Goal: Task Accomplishment & Management: Use online tool/utility

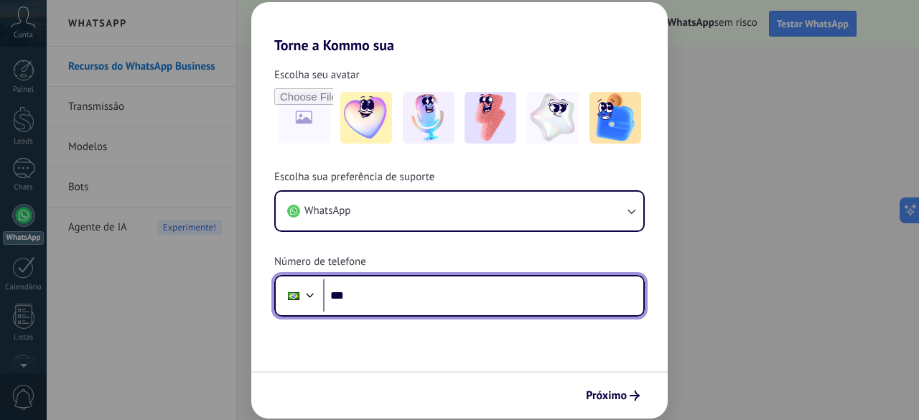
click at [389, 299] on input "***" at bounding box center [483, 295] width 320 height 33
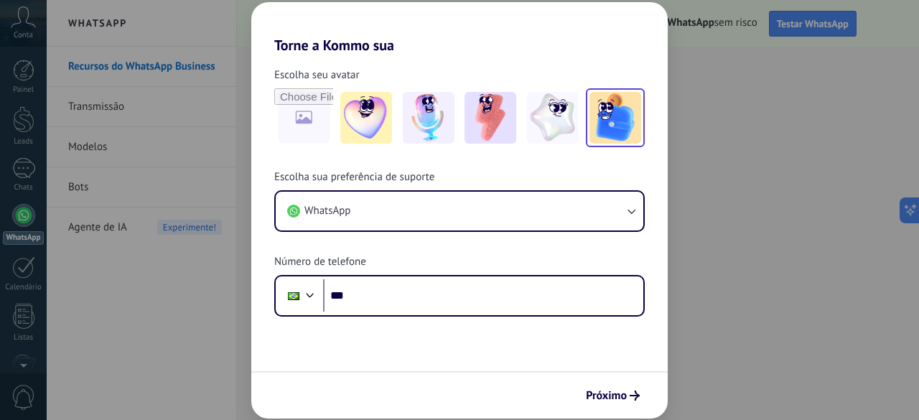
click at [626, 128] on img at bounding box center [615, 118] width 52 height 52
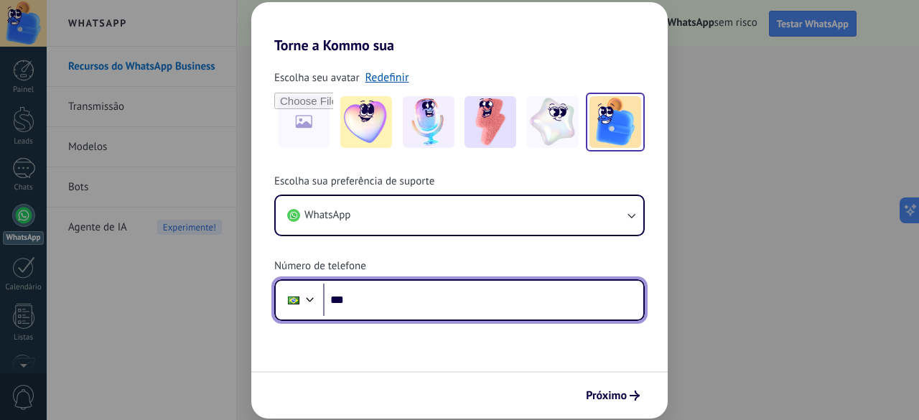
click at [355, 296] on input "***" at bounding box center [483, 300] width 320 height 33
type input "**********"
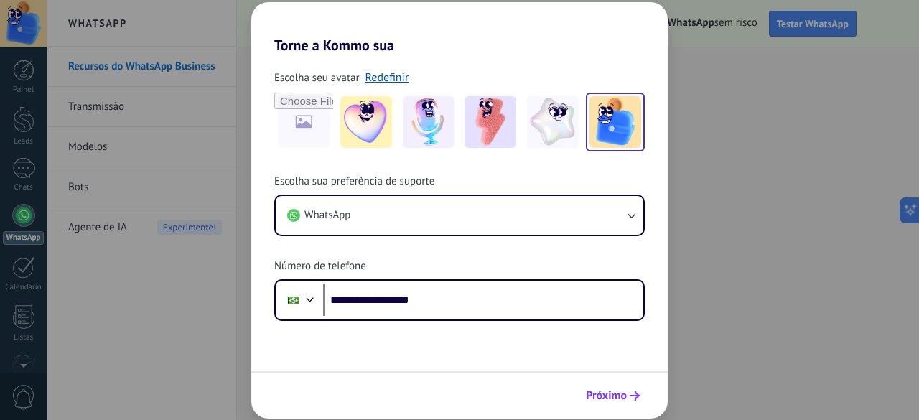
click at [613, 390] on span "Próximo" at bounding box center [606, 395] width 41 height 10
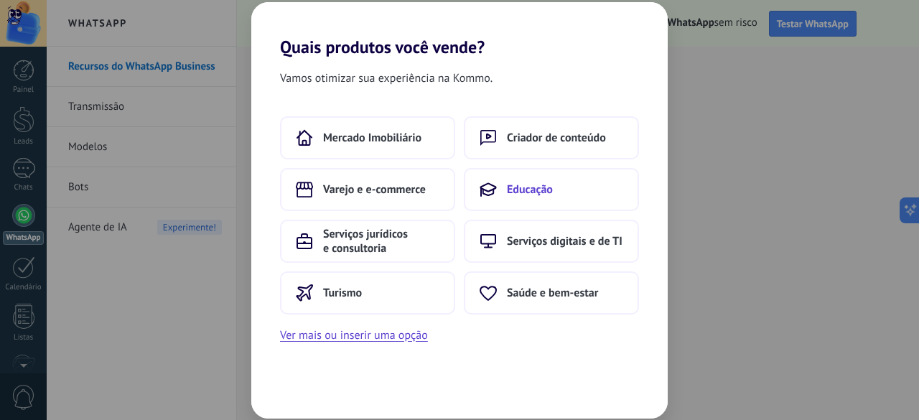
click at [504, 200] on button "Educação" at bounding box center [551, 189] width 175 height 43
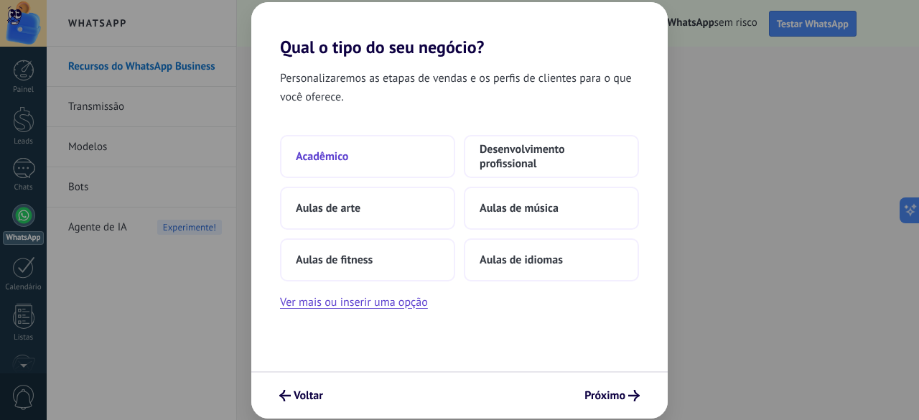
click at [370, 160] on button "Acadêmico" at bounding box center [367, 156] width 175 height 43
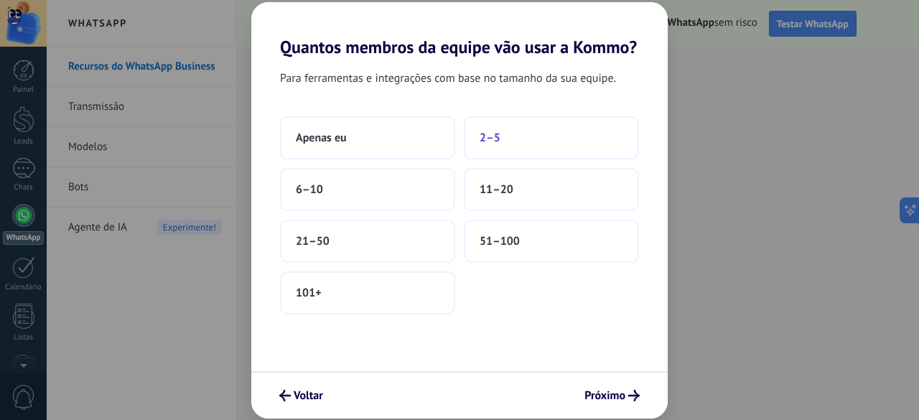
click at [520, 142] on button "2–5" at bounding box center [551, 137] width 175 height 43
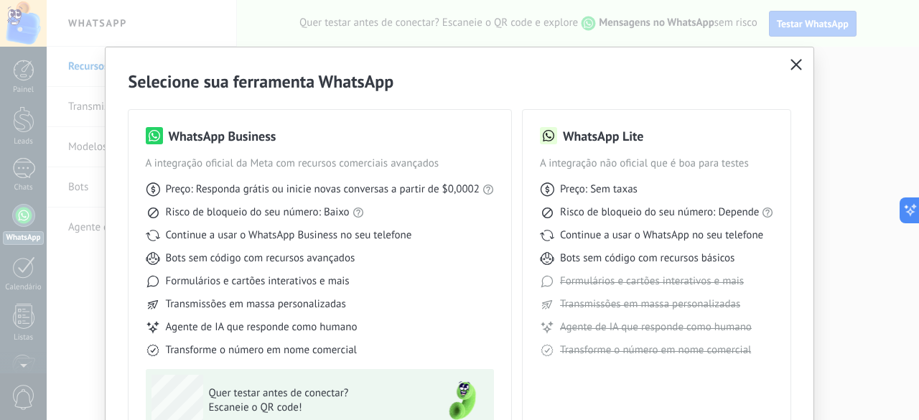
click at [533, 298] on div "WhatsApp Lite A integração não oficial que é boa para testes Preço: Sem taxas R…" at bounding box center [657, 301] width 268 height 383
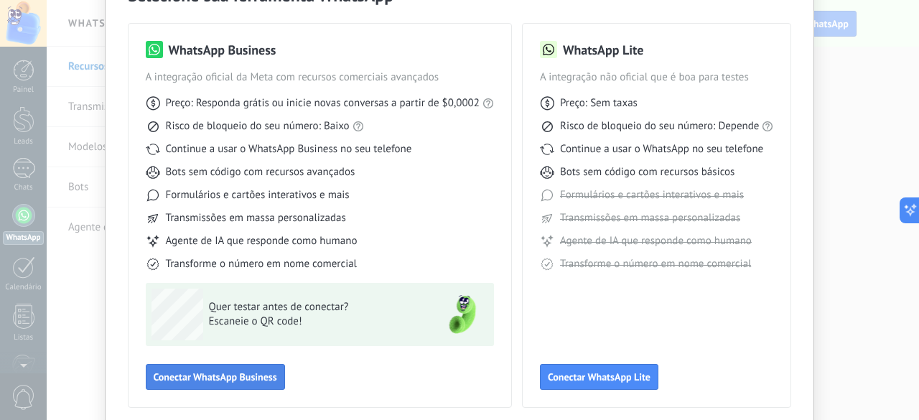
scroll to position [115, 0]
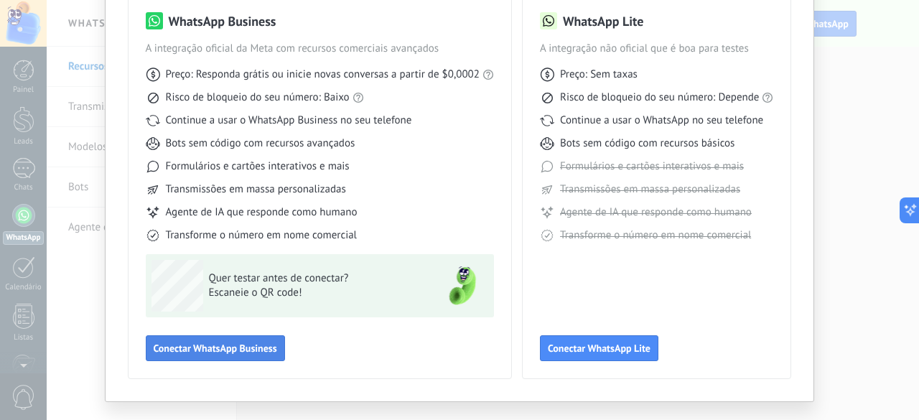
click at [167, 345] on span "Conectar WhatsApp Business" at bounding box center [215, 348] width 123 height 10
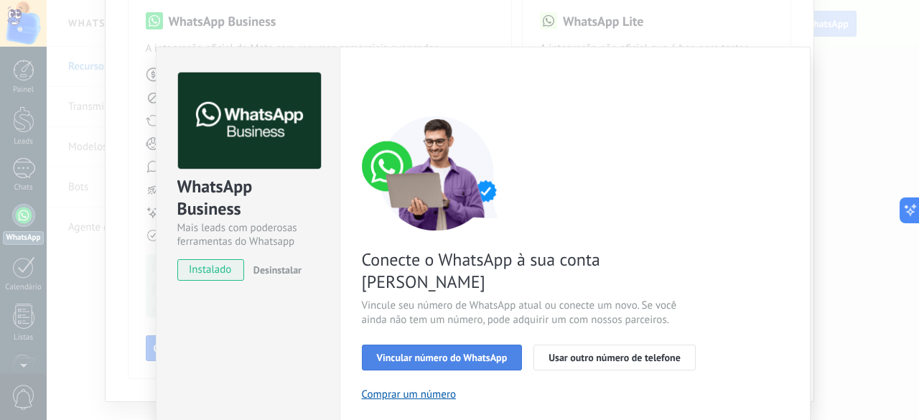
click at [454, 352] on span "Vincular número do WhatsApp" at bounding box center [442, 357] width 131 height 10
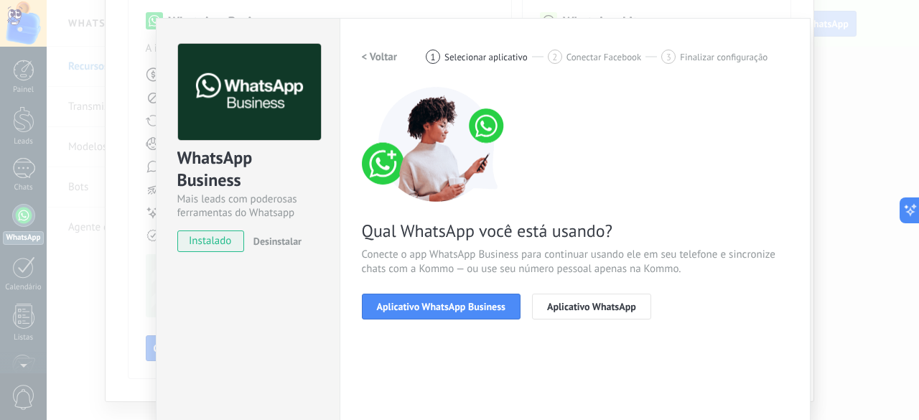
scroll to position [57, 0]
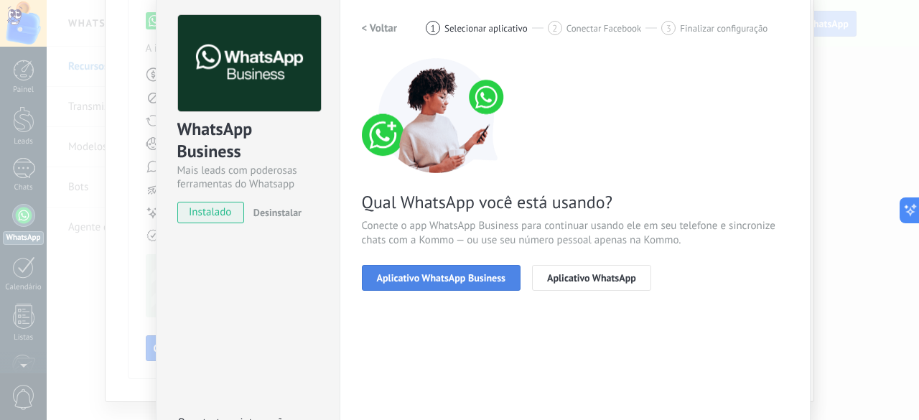
click at [471, 284] on button "Aplicativo WhatsApp Business" at bounding box center [441, 278] width 159 height 26
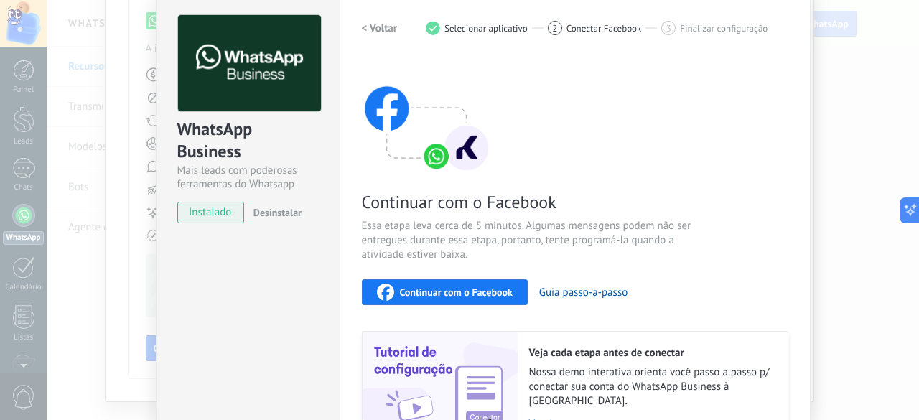
scroll to position [0, 0]
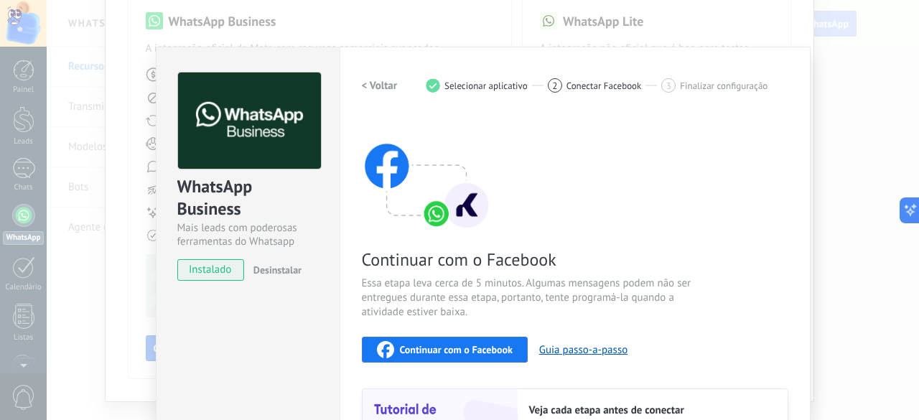
click at [837, 132] on div "WhatsApp Business Mais leads com poderosas ferramentas do Whatsapp instalado De…" at bounding box center [483, 210] width 872 height 420
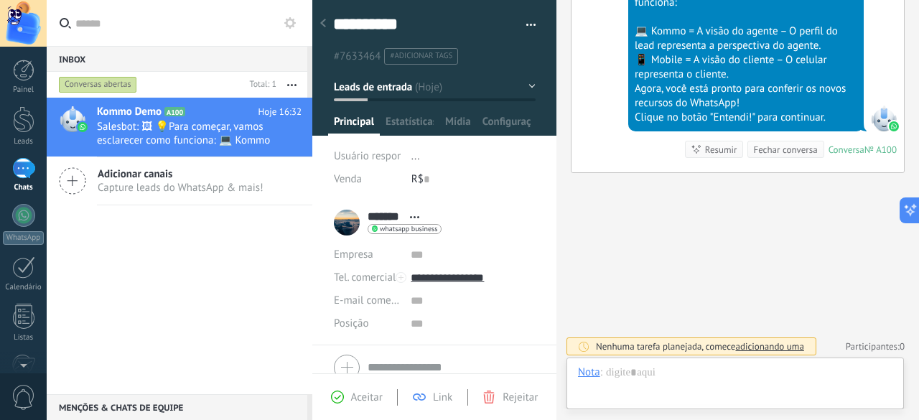
scroll to position [16, 0]
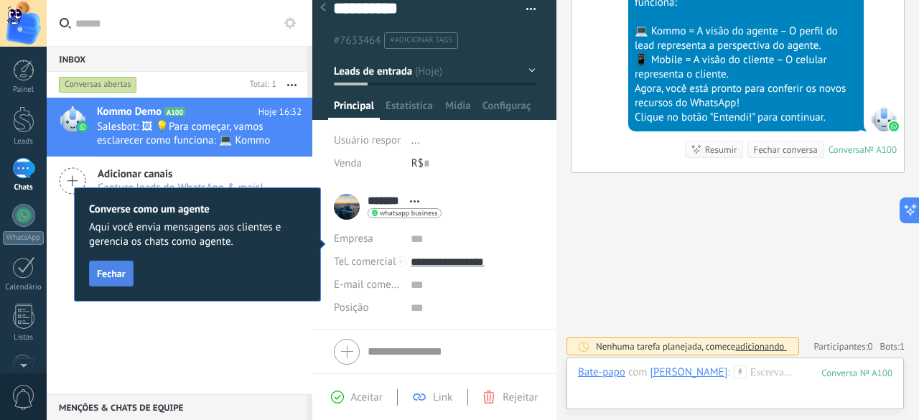
click at [111, 268] on span "Fechar" at bounding box center [111, 273] width 29 height 10
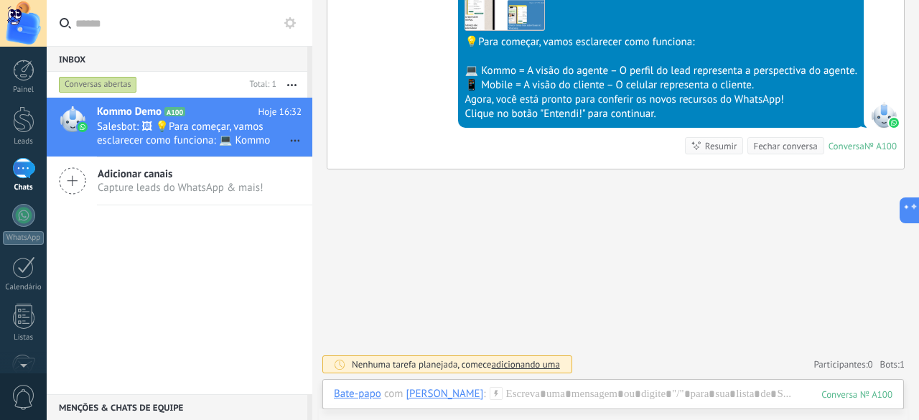
scroll to position [464, 0]
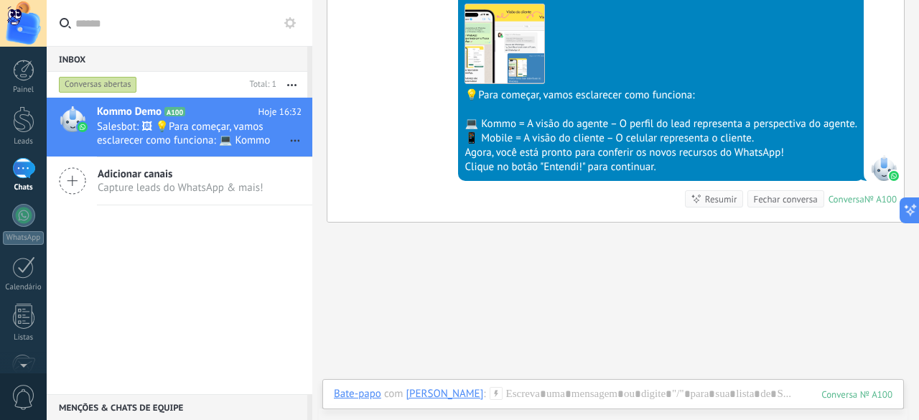
click at [884, 305] on div "Buscar Carregar mais Hoje Hoje Criar: 2 eventos Expandir Hoje 16:32 [PERSON_NAM…" at bounding box center [615, 4] width 607 height 937
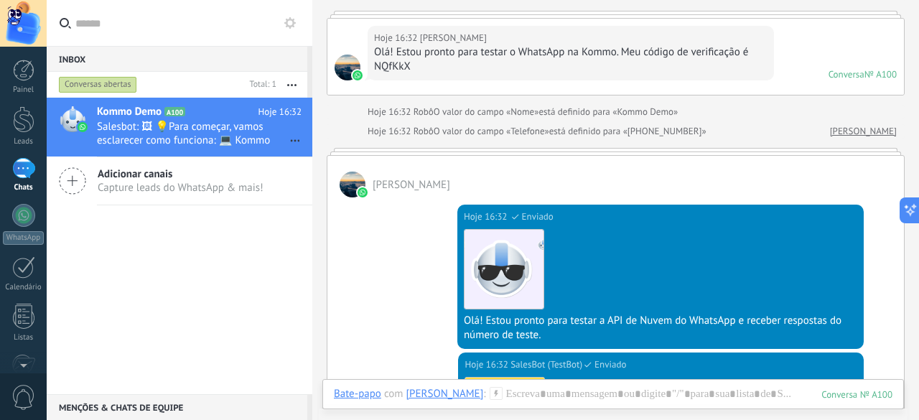
scroll to position [0, 0]
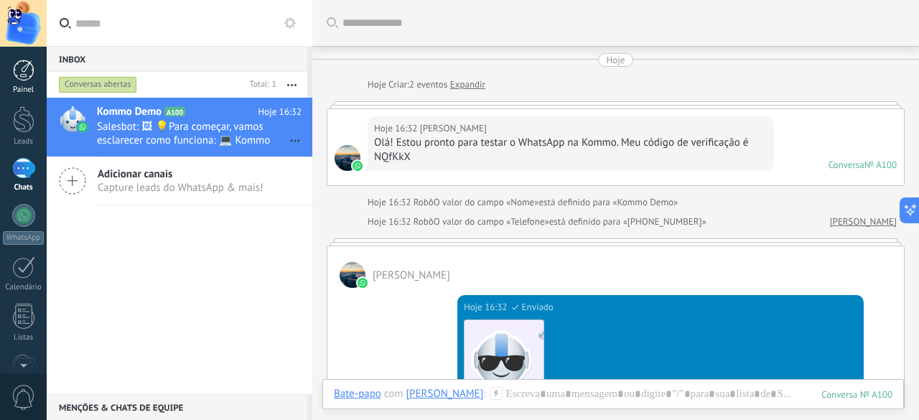
click at [27, 77] on div at bounding box center [24, 71] width 22 height 22
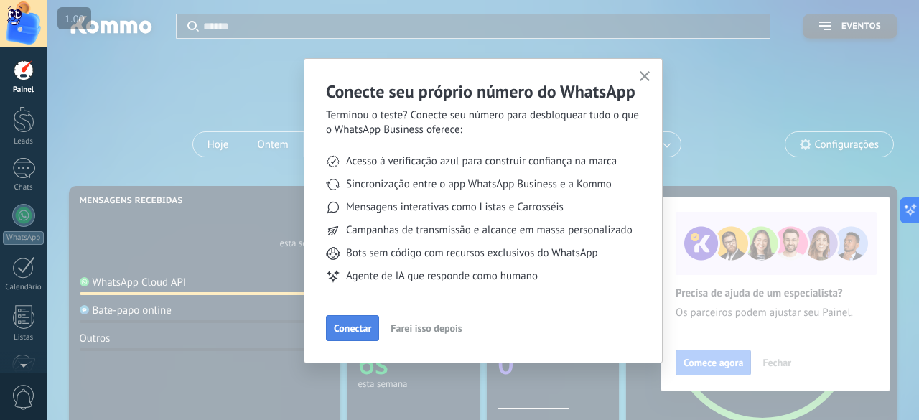
click at [343, 333] on span "Conectar" at bounding box center [352, 328] width 37 height 10
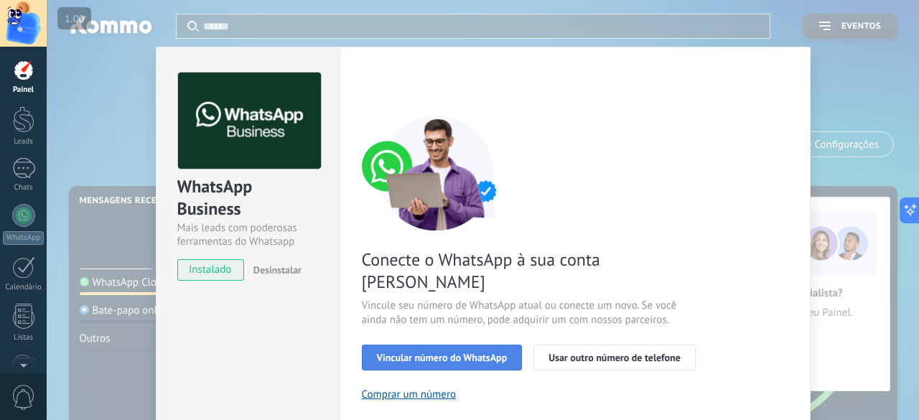
drag, startPoint x: 477, startPoint y: 348, endPoint x: 475, endPoint y: 334, distance: 14.4
click at [475, 334] on div "Conecte o WhatsApp à sua conta Kommo Vincule seu número de WhatsApp atual ou co…" at bounding box center [575, 329] width 426 height 426
click at [475, 352] on span "Vincular número do WhatsApp" at bounding box center [442, 357] width 131 height 10
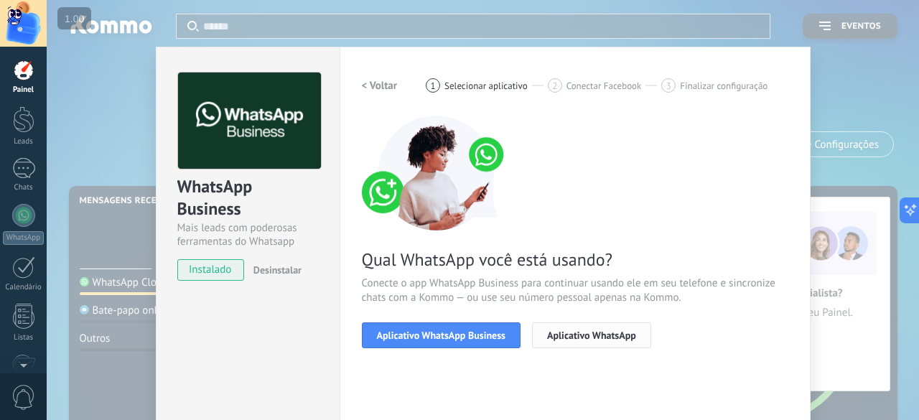
click at [554, 341] on button "Aplicativo WhatsApp" at bounding box center [591, 335] width 119 height 26
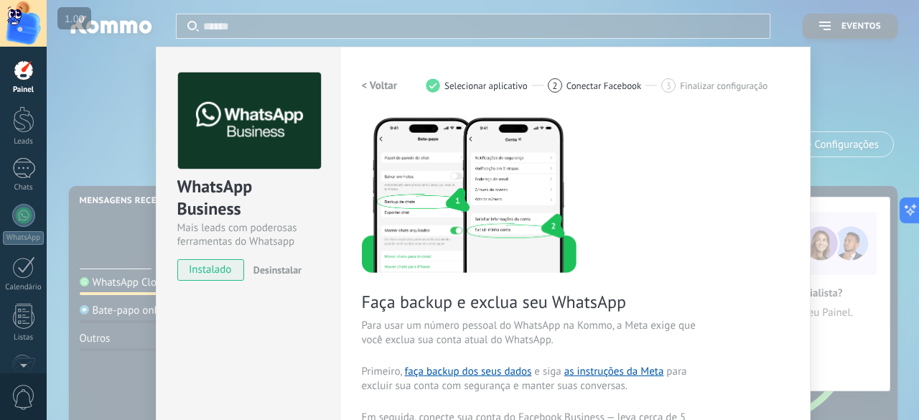
click at [586, 305] on div "Faça backup e exclua seu WhatsApp Para usar um número pessoal do WhatsApp na Ko…" at bounding box center [575, 384] width 426 height 536
click at [887, 91] on div "WhatsApp Business Mais leads com poderosas ferramentas do Whatsapp instalado De…" at bounding box center [483, 210] width 872 height 420
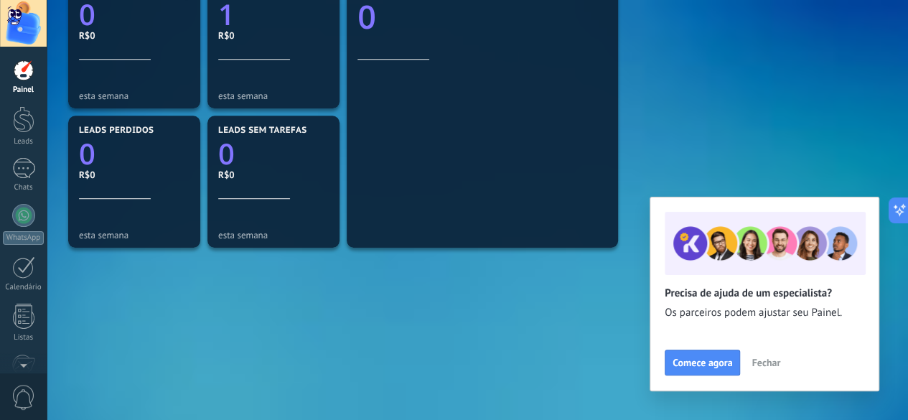
scroll to position [502, 0]
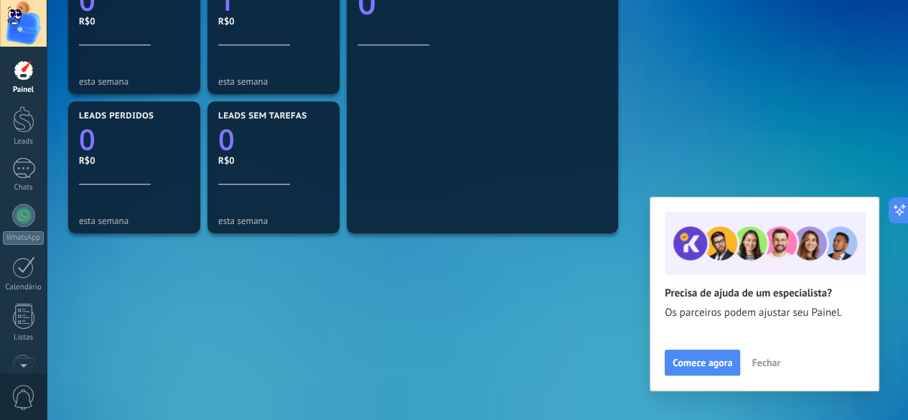
click at [353, 299] on div "Mensagens recebidas 1 esta semana WhatsApp Cloud API 1 Bate-papo online 0 Outro…" at bounding box center [477, 28] width 825 height 696
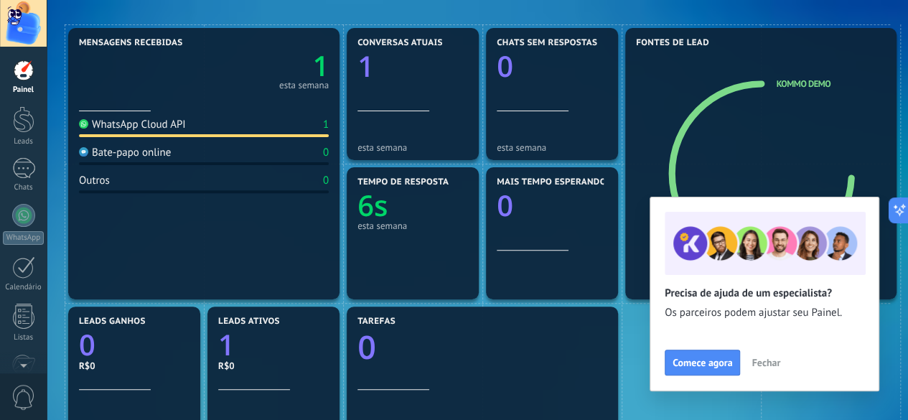
scroll to position [129, 0]
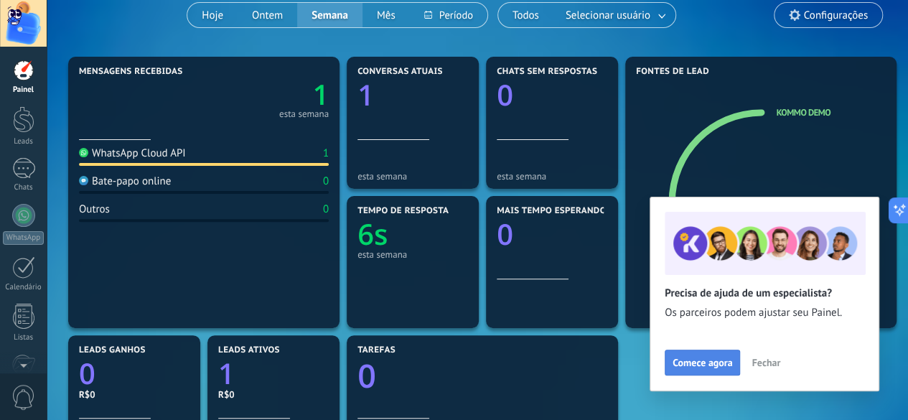
click at [711, 373] on button "Comece agora" at bounding box center [702, 363] width 75 height 26
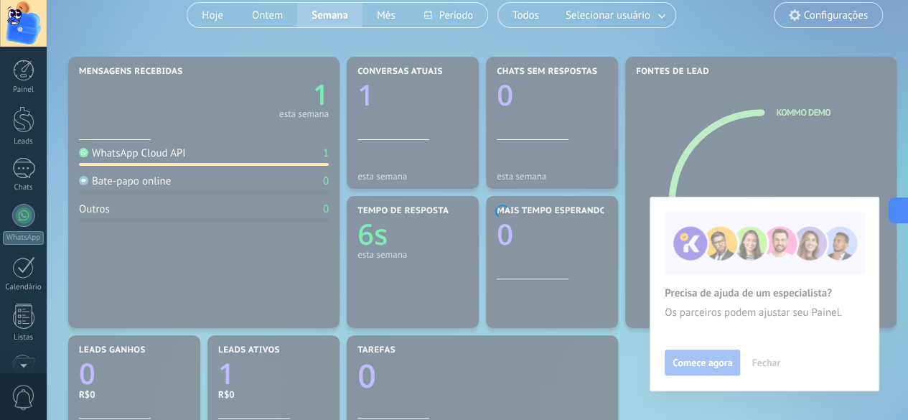
scroll to position [176, 0]
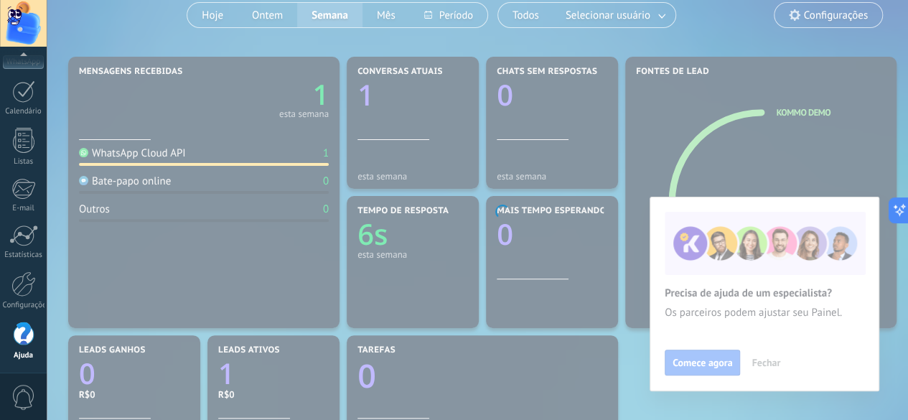
click at [653, 104] on body ".abccls-1,.abccls-2{fill-rule:evenodd}.abccls-2{fill:#fff} .abfcls-1{fill:none}…" at bounding box center [454, 81] width 908 height 420
click at [855, 159] on body ".abccls-1,.abccls-2{fill-rule:evenodd}.abccls-2{fill:#fff} .abfcls-1{fill:none}…" at bounding box center [454, 81] width 908 height 420
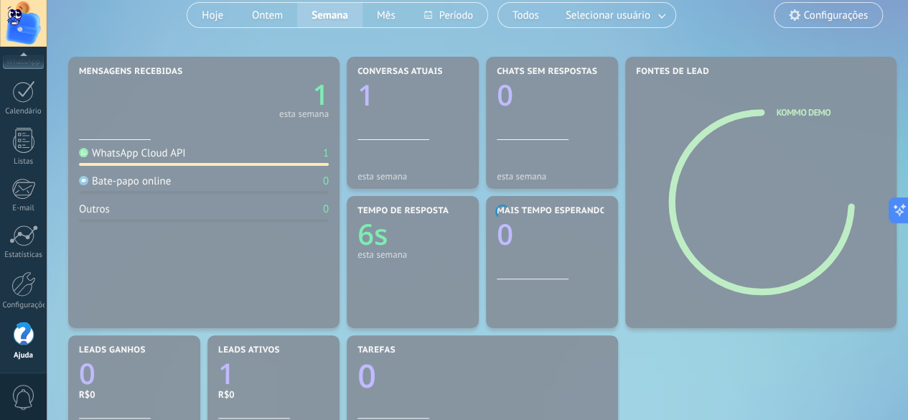
click at [228, 44] on body ".abccls-1,.abccls-2{fill-rule:evenodd}.abccls-2{fill:#fff} .abfcls-1{fill:none}…" at bounding box center [454, 81] width 908 height 420
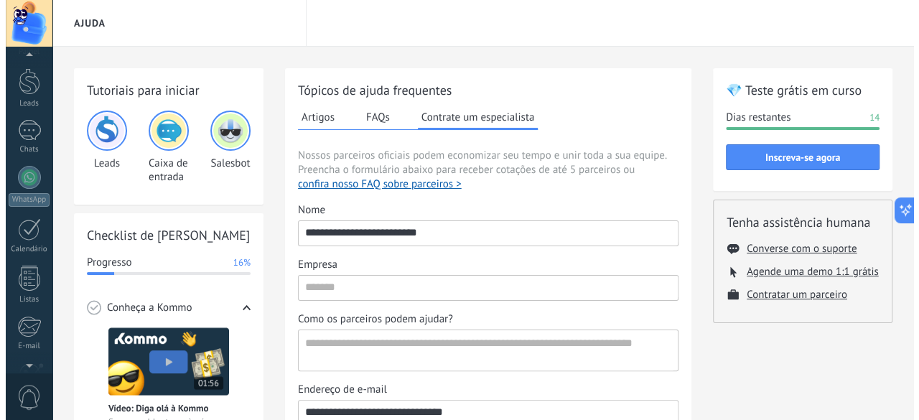
scroll to position [0, 0]
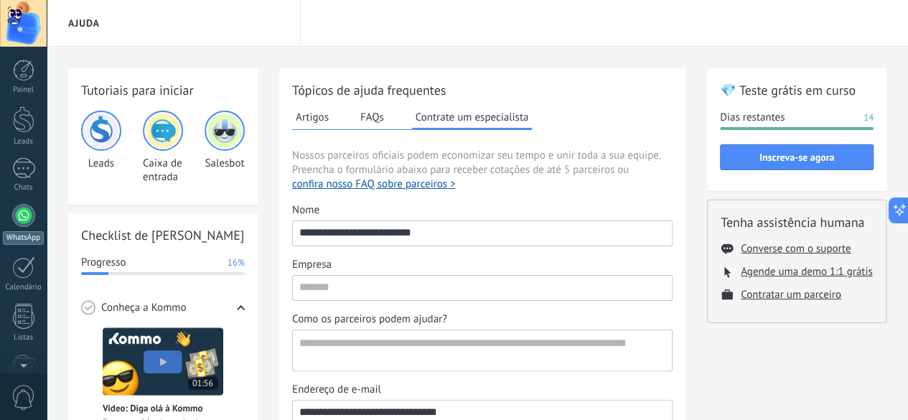
click at [23, 207] on div at bounding box center [23, 215] width 23 height 23
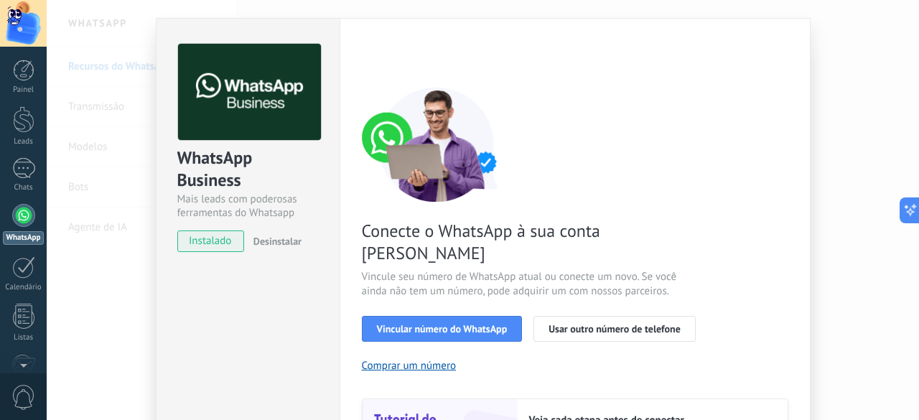
click at [350, 289] on div "Configurações Autorização This tab logs the users who have granted integration …" at bounding box center [575, 298] width 471 height 560
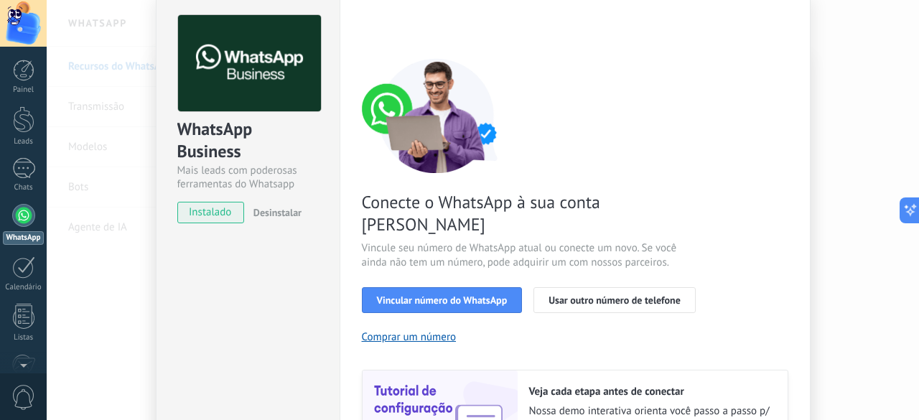
scroll to position [29, 0]
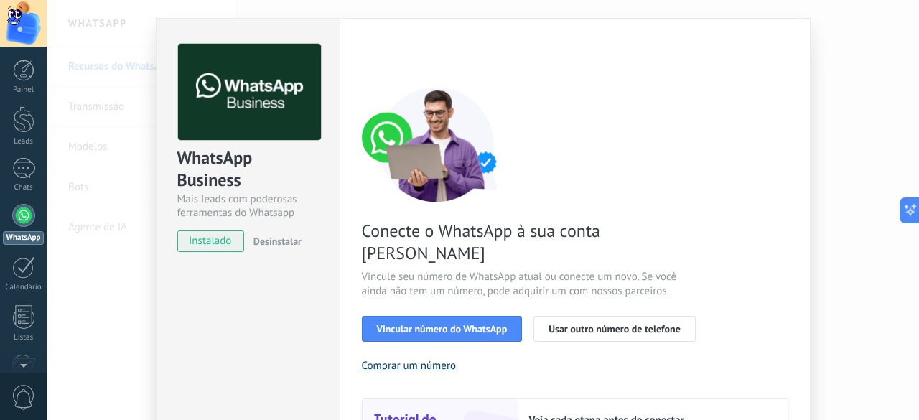
click at [419, 359] on button "Comprar um número" at bounding box center [409, 366] width 95 height 14
click at [589, 324] on span "Usar outro número de telefone" at bounding box center [614, 329] width 132 height 10
